Goal: Information Seeking & Learning: Learn about a topic

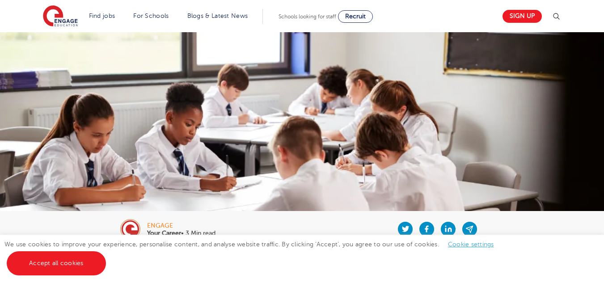
scroll to position [245, 0]
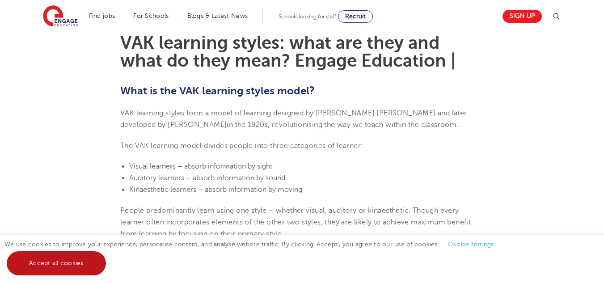
click at [42, 265] on link "Accept all cookies" at bounding box center [56, 263] width 99 height 24
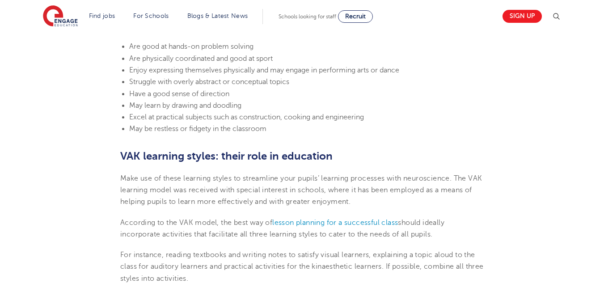
scroll to position [1032, 0]
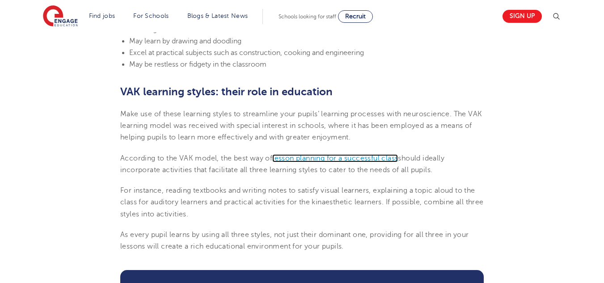
click at [352, 162] on span "lesson planning for a successful class" at bounding box center [335, 158] width 126 height 8
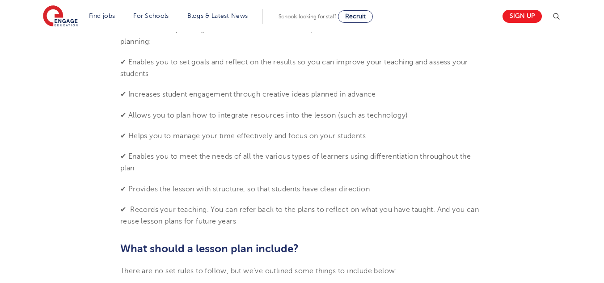
scroll to position [551, 0]
